Goal: Information Seeking & Learning: Learn about a topic

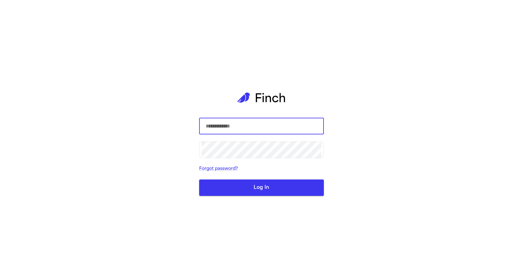
click at [0, 273] on com-1password-button at bounding box center [0, 273] width 0 height 0
type input "**********"
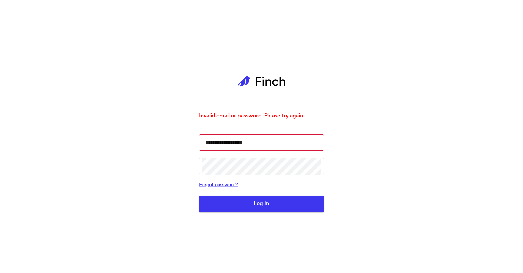
click at [247, 199] on button "Log In" at bounding box center [261, 204] width 125 height 16
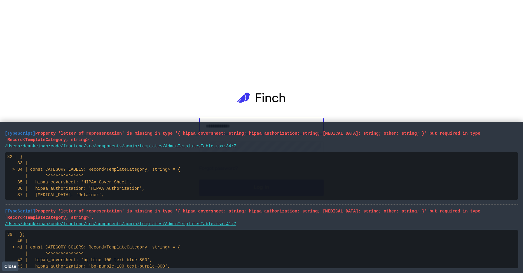
type input "**********"
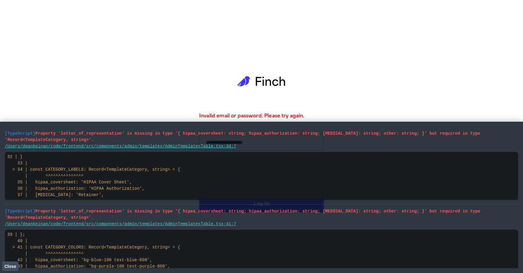
click at [16, 267] on button "Close" at bounding box center [10, 265] width 16 height 9
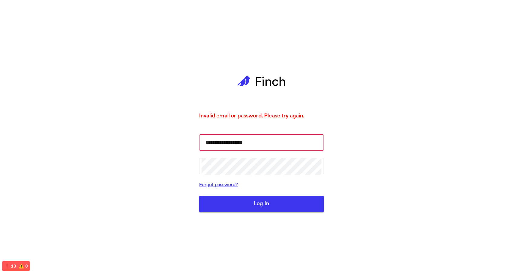
click at [244, 205] on button "Log In" at bounding box center [261, 204] width 125 height 16
click at [213, 206] on button "Log In" at bounding box center [261, 204] width 125 height 16
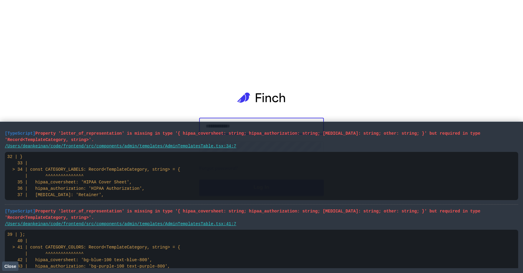
type input "**********"
click at [13, 265] on span "Close" at bounding box center [10, 266] width 12 height 5
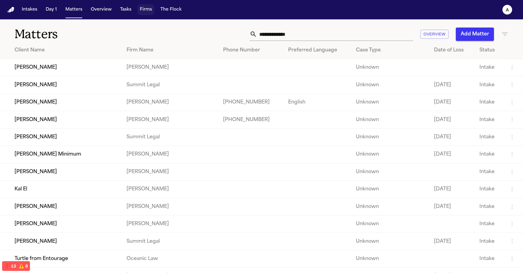
click at [150, 11] on button "Firms" at bounding box center [145, 9] width 17 height 11
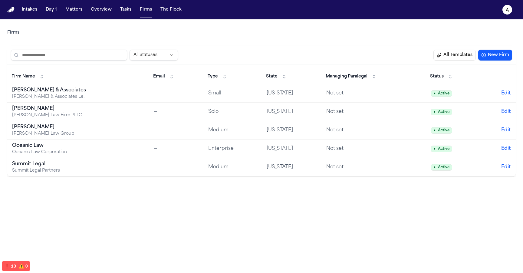
click at [453, 51] on button "All Templates" at bounding box center [454, 55] width 42 height 11
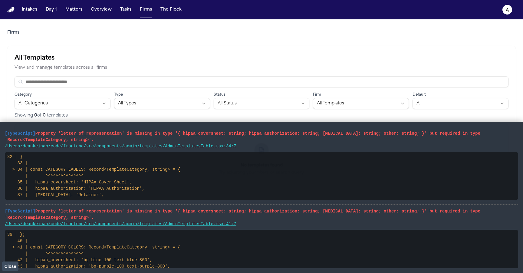
click at [14, 270] on button "Close" at bounding box center [10, 265] width 16 height 9
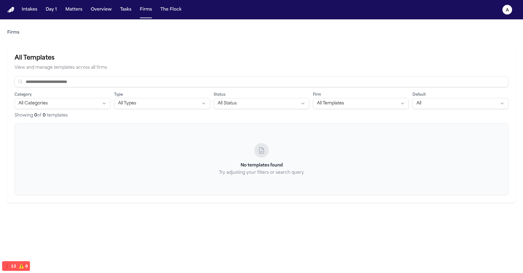
click at [107, 98] on html "Intakes Day 1 Matters Overview Tasks Firms The Flock a Firms All Templates View…" at bounding box center [261, 136] width 523 height 273
click at [96, 100] on html "Intakes Day 1 Matters Overview Tasks Firms The Flock a Firms All Templates View…" at bounding box center [261, 136] width 523 height 273
click at [148, 102] on html "Intakes Day 1 Matters Overview Tasks Firms The Flock a Firms All Templates View…" at bounding box center [261, 136] width 523 height 273
click at [162, 101] on html "Intakes Day 1 Matters Overview Tasks Firms The Flock a Firms All Templates View…" at bounding box center [261, 136] width 523 height 273
click at [258, 101] on html "Intakes Day 1 Matters Overview Tasks Firms The Flock a Firms All Templates View…" at bounding box center [261, 136] width 523 height 273
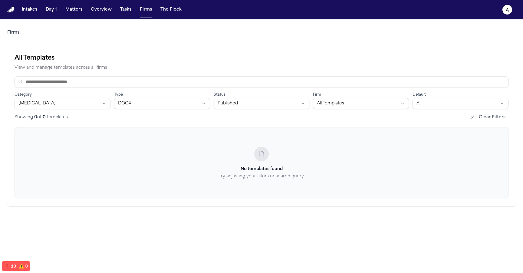
click at [254, 113] on div "Showing 0 of 0 templates Clear Filters" at bounding box center [262, 118] width 494 height 10
click at [256, 103] on html "Intakes Day 1 Matters Overview Tasks Firms The Flock a Firms All Templates View…" at bounding box center [261, 136] width 523 height 273
click at [263, 99] on html "Intakes Day 1 Matters Overview Tasks Firms The Flock a Firms All Templates View…" at bounding box center [261, 136] width 523 height 273
click at [259, 109] on html "Intakes Day 1 Matters Overview Tasks Firms The Flock a Firms All Templates View…" at bounding box center [261, 136] width 523 height 273
click at [371, 99] on html "Intakes Day 1 Matters Overview Tasks Firms The Flock a Firms All Templates View…" at bounding box center [261, 136] width 523 height 273
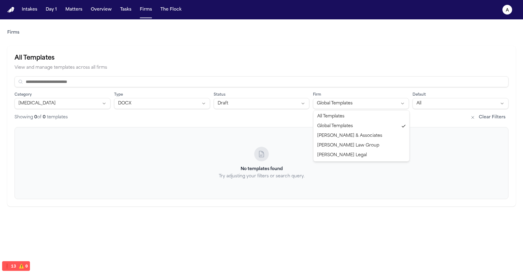
click at [364, 106] on html "Intakes Day 1 Matters Overview Tasks Firms The Flock a Firms All Templates View…" at bounding box center [261, 136] width 523 height 273
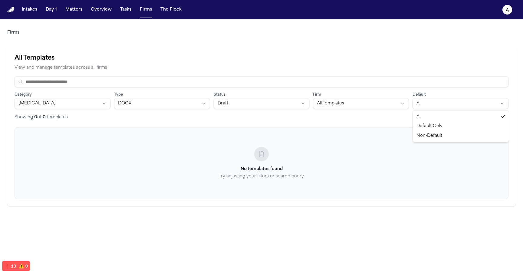
click at [447, 101] on html "Intakes Day 1 Matters Overview Tasks Firms The Flock a Firms All Templates View…" at bounding box center [261, 136] width 523 height 273
click at [439, 110] on div "Category Retainer Type DOCX Status Draft Firm All Templates Default Default Onl…" at bounding box center [262, 99] width 494 height 46
click at [438, 106] on html "Intakes Day 1 Matters Overview Tasks Firms The Flock a Firms All Templates View…" at bounding box center [261, 136] width 523 height 273
click at [487, 117] on button "Clear Filters" at bounding box center [487, 118] width 41 height 10
click at [512, 9] on icon "a" at bounding box center [507, 10] width 10 height 10
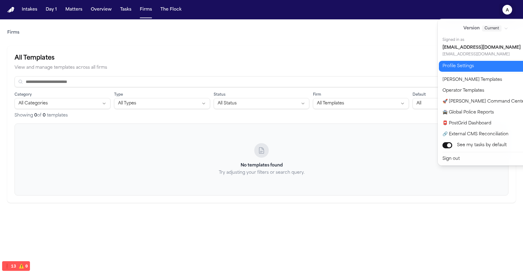
click at [494, 69] on button "Profile Settings" at bounding box center [489, 66] width 101 height 11
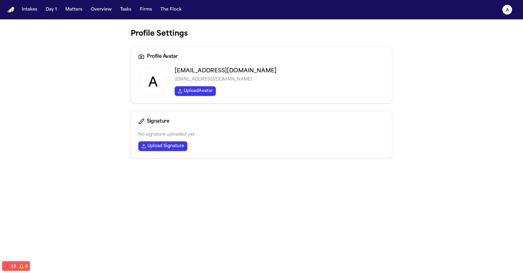
click at [157, 79] on text "a" at bounding box center [152, 83] width 9 height 13
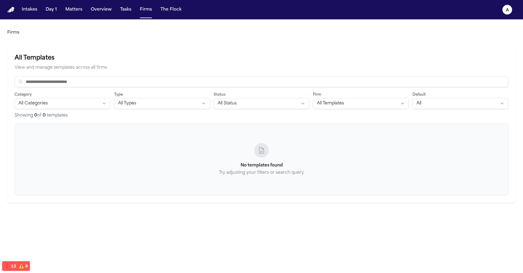
click at [14, 30] on link "Firms" at bounding box center [13, 33] width 12 height 6
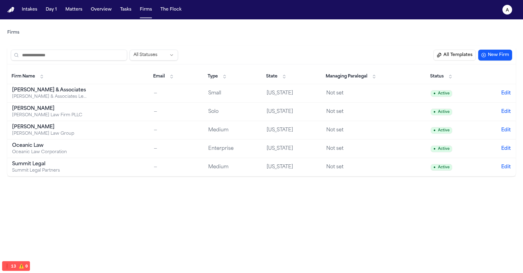
click at [95, 92] on td "Baker & Associates Baker & Associates Legal Services" at bounding box center [78, 93] width 142 height 18
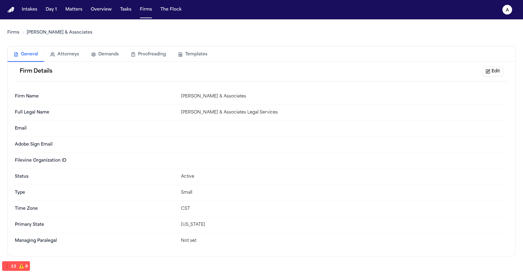
click at [499, 72] on button "Edit" at bounding box center [492, 72] width 21 height 10
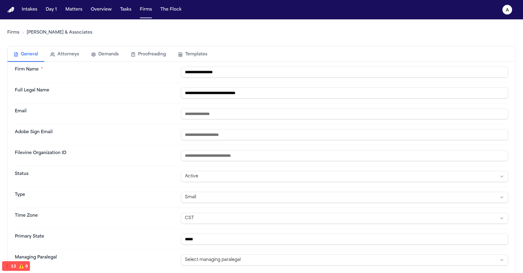
scroll to position [28, 0]
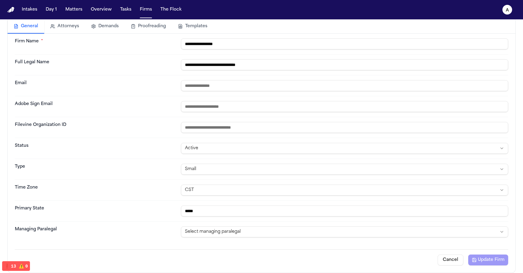
click at [280, 230] on html "**********" at bounding box center [261, 136] width 523 height 273
click at [278, 228] on html "**********" at bounding box center [261, 136] width 523 height 273
click at [275, 228] on html "**********" at bounding box center [261, 136] width 523 height 273
click at [272, 234] on html "**********" at bounding box center [261, 136] width 523 height 273
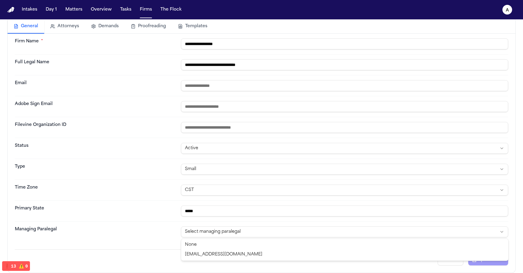
click at [272, 234] on html "**********" at bounding box center [261, 136] width 523 height 273
click at [445, 254] on button "Cancel" at bounding box center [450, 259] width 26 height 11
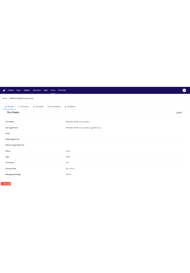
scroll to position [0, 0]
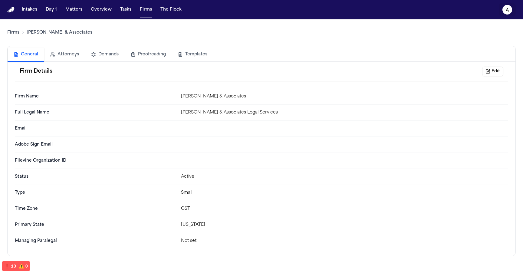
click at [505, 9] on icon "a" at bounding box center [507, 10] width 10 height 10
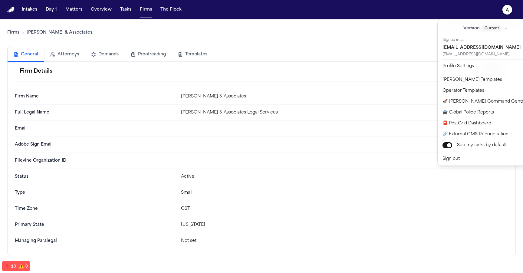
click at [505, 9] on icon "a" at bounding box center [507, 10] width 10 height 10
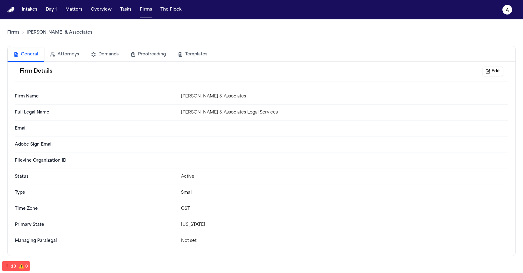
click at [15, 33] on link "Firms" at bounding box center [13, 33] width 12 height 6
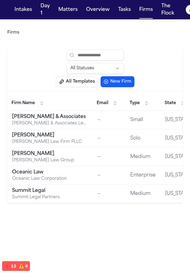
click at [78, 81] on button "All Templates" at bounding box center [77, 81] width 42 height 11
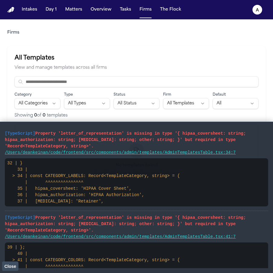
click at [16, 261] on button "Close" at bounding box center [10, 265] width 16 height 9
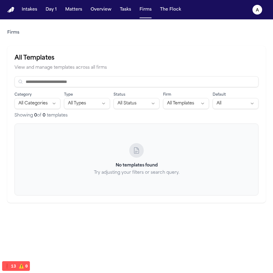
click at [190, 16] on nav "Intakes Day 1 Matters Overview Tasks Firms The Flock a" at bounding box center [136, 9] width 273 height 19
click at [190, 12] on text "a" at bounding box center [257, 10] width 3 height 4
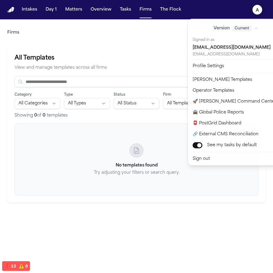
click at [190, 34] on div "Version Current Signed in as admin@finchlegal.com admin@finchlegal.com" at bounding box center [239, 40] width 93 height 34
click at [190, 29] on div "Current" at bounding box center [246, 28] width 26 height 6
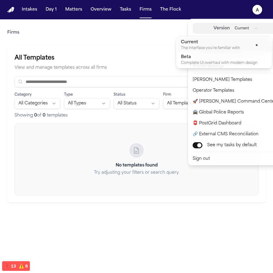
click at [190, 28] on div "Current" at bounding box center [246, 28] width 26 height 6
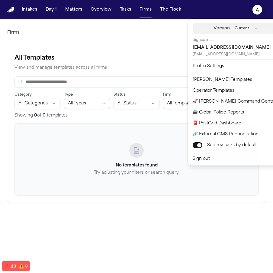
click at [190, 29] on div "Current" at bounding box center [246, 28] width 26 height 6
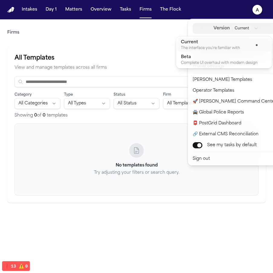
click at [190, 31] on div "Current" at bounding box center [246, 28] width 26 height 6
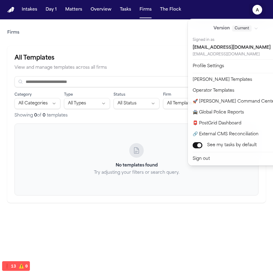
click at [190, 57] on div "admin@finchlegal.com" at bounding box center [236, 54] width 86 height 5
click at [190, 52] on div "admin@finchlegal.com" at bounding box center [236, 54] width 86 height 5
click at [190, 48] on div "admin@finchlegal.com" at bounding box center [236, 48] width 86 height 8
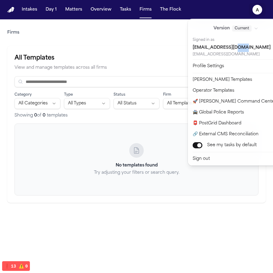
click at [190, 48] on div "admin@finchlegal.com" at bounding box center [236, 48] width 86 height 8
click at [190, 52] on div "admin@finchlegal.com" at bounding box center [236, 54] width 86 height 5
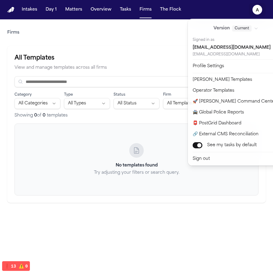
click at [190, 48] on div "admin@finchlegal.com" at bounding box center [236, 48] width 86 height 8
click at [190, 55] on div "admin@finchlegal.com" at bounding box center [236, 54] width 86 height 5
drag, startPoint x: 242, startPoint y: 55, endPoint x: 210, endPoint y: 51, distance: 32.7
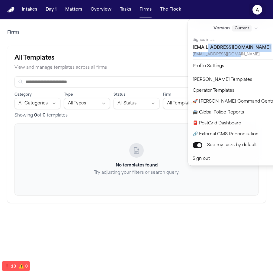
click at [190, 51] on div "Version Current Signed in as admin@finchlegal.com admin@finchlegal.com" at bounding box center [239, 40] width 93 height 34
click at [161, 52] on div "Intakes Day 1 Matters Overview Tasks Firms The Flock a Firms All Templates View…" at bounding box center [136, 136] width 273 height 273
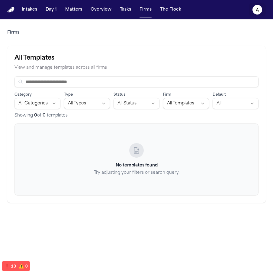
click at [190, 11] on icon "a" at bounding box center [258, 10] width 10 height 10
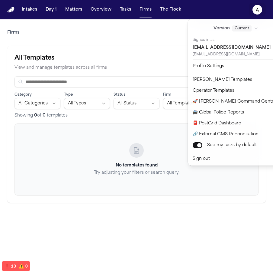
click at [190, 11] on icon "a" at bounding box center [258, 10] width 10 height 10
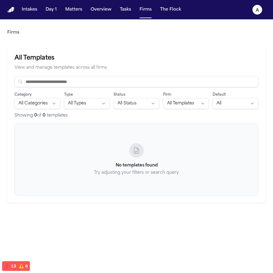
click at [185, 84] on input at bounding box center [137, 81] width 244 height 11
click at [184, 66] on p "View and manage templates across all firms" at bounding box center [137, 67] width 244 height 7
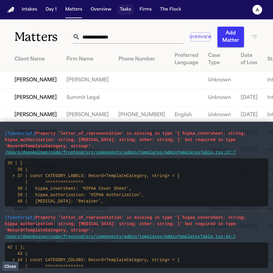
click at [143, 13] on button "Firms" at bounding box center [145, 9] width 17 height 11
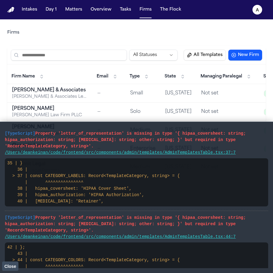
click at [207, 57] on button "All Templates" at bounding box center [205, 55] width 42 height 11
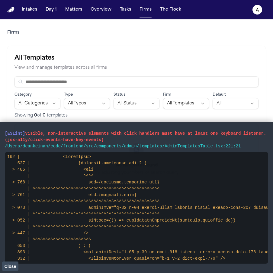
click at [8, 268] on span "Close" at bounding box center [10, 266] width 12 height 5
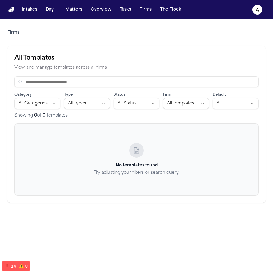
click at [217, 142] on div "No templates found Try adjusting your filters or search query." at bounding box center [137, 159] width 244 height 72
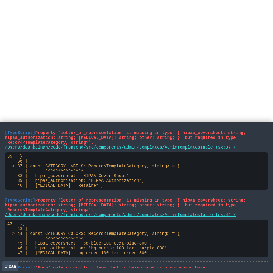
click at [12, 265] on span "Close" at bounding box center [10, 266] width 12 height 5
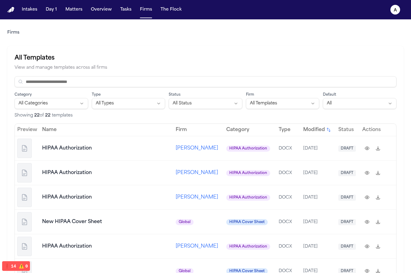
click at [29, 151] on div at bounding box center [24, 148] width 15 height 19
click at [24, 147] on icon at bounding box center [24, 148] width 7 height 7
click at [273, 145] on button at bounding box center [367, 148] width 10 height 10
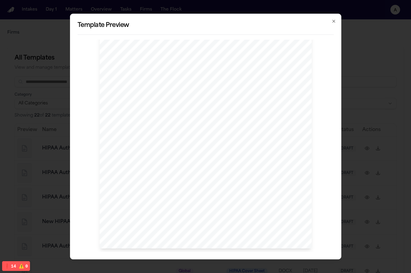
scroll to position [74, 0]
click at [273, 186] on span "firm of EASTON & EASTON to speak to my healthcare professionals" at bounding box center [234, 185] width 104 height 4
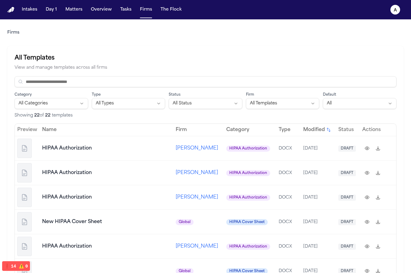
click at [30, 151] on div at bounding box center [24, 148] width 15 height 19
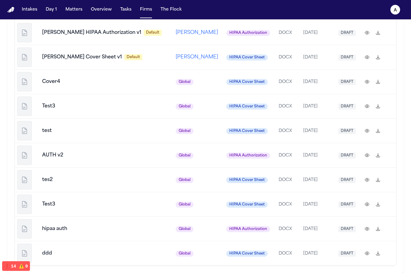
scroll to position [0, 0]
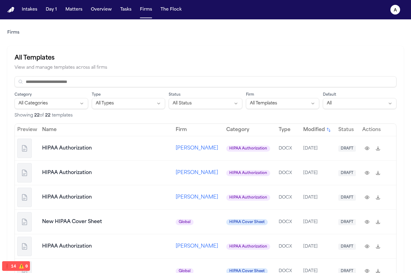
click at [273, 78] on input at bounding box center [205, 81] width 381 height 11
click at [273, 64] on p "View and manage templates across all firms" at bounding box center [205, 67] width 381 height 7
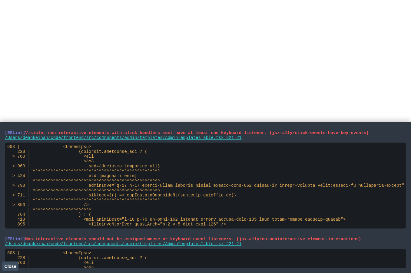
click at [11, 267] on span "Close" at bounding box center [10, 266] width 12 height 5
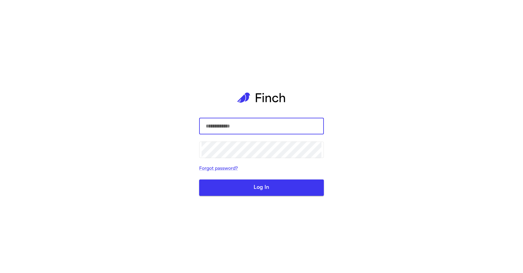
click at [0, 273] on com-1password-button at bounding box center [0, 273] width 0 height 0
type input "**********"
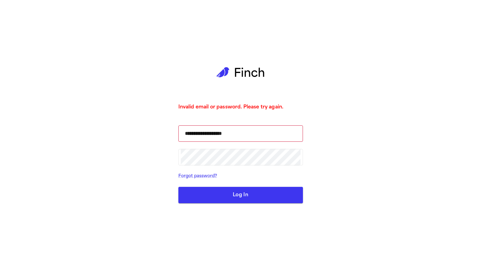
click at [235, 199] on button "Log In" at bounding box center [240, 195] width 125 height 16
click at [362, 59] on div "**********" at bounding box center [240, 127] width 481 height 255
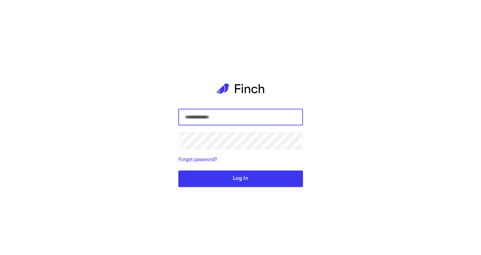
type input "**********"
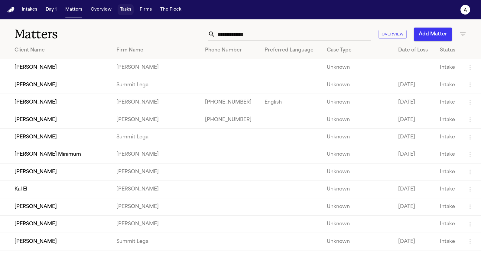
click at [148, 9] on button "Firms" at bounding box center [145, 9] width 17 height 11
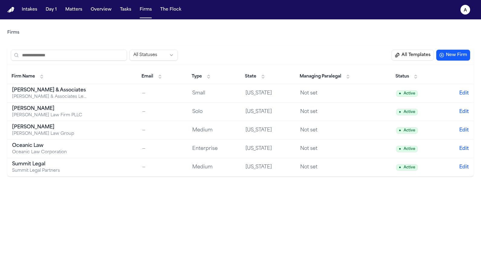
click at [406, 56] on button "All Templates" at bounding box center [413, 55] width 42 height 11
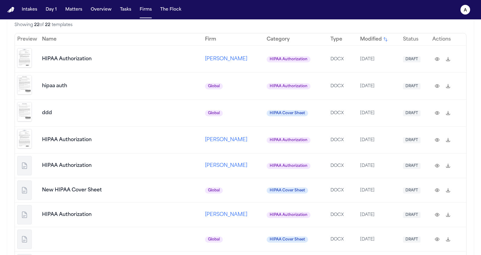
scroll to position [95, 0]
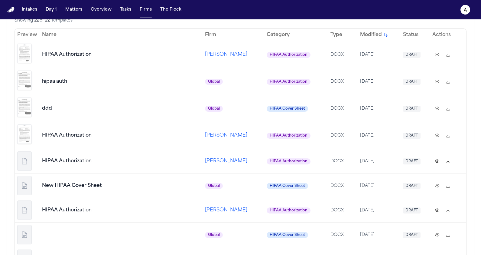
click at [28, 54] on img "Preview template" at bounding box center [24, 53] width 15 height 19
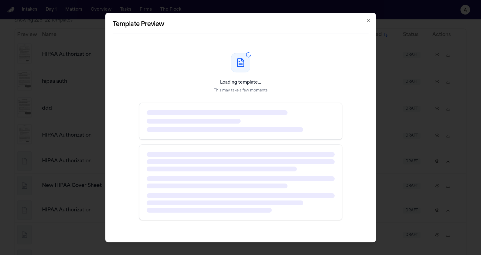
scroll to position [0, 0]
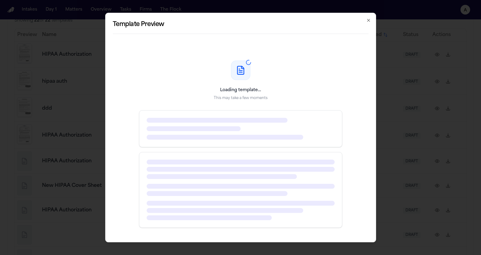
click at [370, 21] on icon "button" at bounding box center [368, 20] width 5 height 5
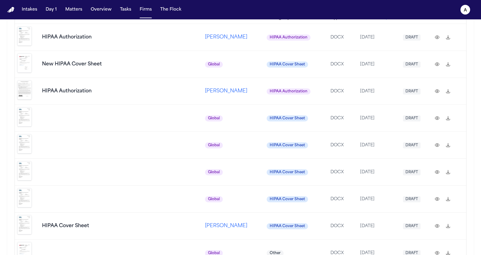
scroll to position [458, 0]
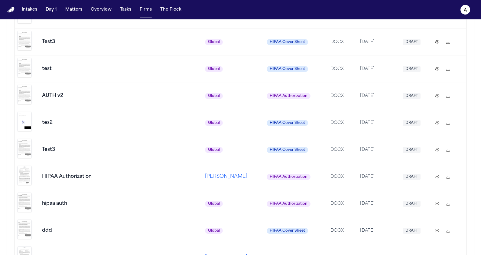
click at [28, 112] on img "Preview template" at bounding box center [24, 121] width 15 height 19
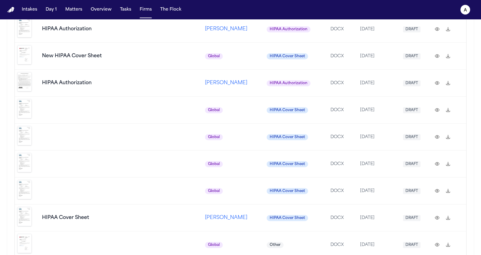
scroll to position [8, 0]
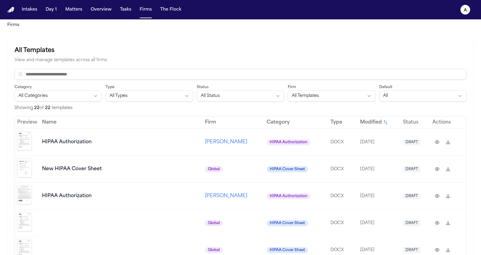
click at [27, 133] on img "Preview template" at bounding box center [24, 140] width 15 height 19
click at [27, 140] on img "Preview template" at bounding box center [24, 140] width 15 height 19
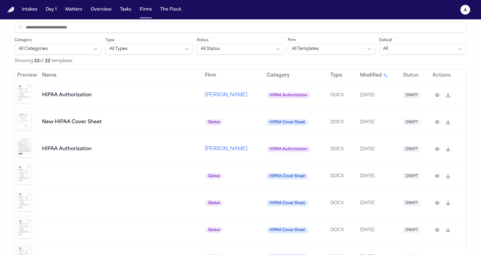
scroll to position [0, 0]
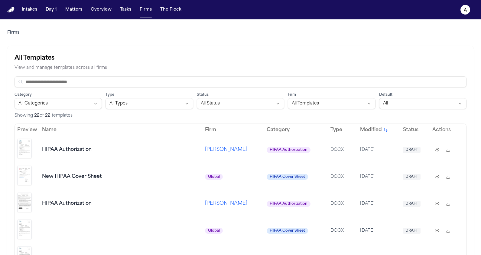
click at [83, 138] on td "HIPAA Authorization" at bounding box center [121, 149] width 163 height 27
click at [19, 144] on img "Preview template" at bounding box center [24, 148] width 15 height 19
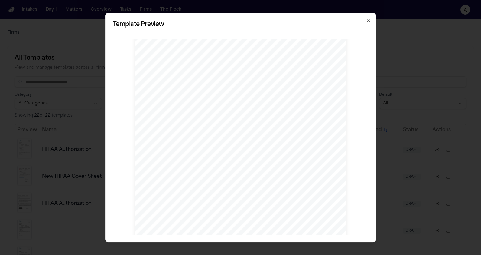
scroll to position [90, 0]
drag, startPoint x: 260, startPoint y: 143, endPoint x: 246, endPoint y: 92, distance: 53.1
click at [246, 93] on div "1140 South Coast Hwy. 101 Encinitas, CA 92024 Tel 760 - 942 - 8505 Fax 760 - 94…" at bounding box center [241, 93] width 212 height 274
drag, startPoint x: 246, startPoint y: 92, endPoint x: 264, endPoint y: 202, distance: 111.9
click at [264, 202] on div "1140 South Coast Hwy. 101 Encinitas, CA 92024 Tel 760 - 942 - 8505 Fax 760 - 94…" at bounding box center [241, 93] width 212 height 274
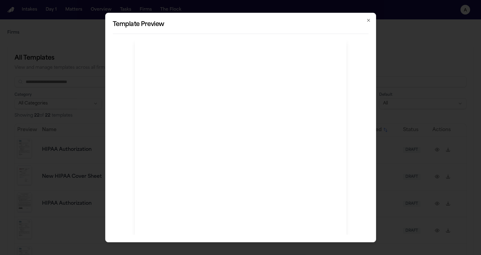
scroll to position [0, 0]
